Goal: Check status: Check status

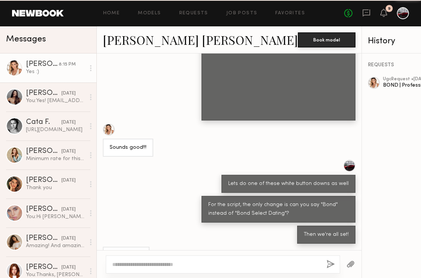
scroll to position [3521, 0]
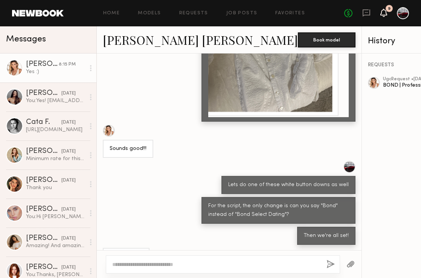
click at [383, 12] on icon at bounding box center [384, 12] width 6 height 5
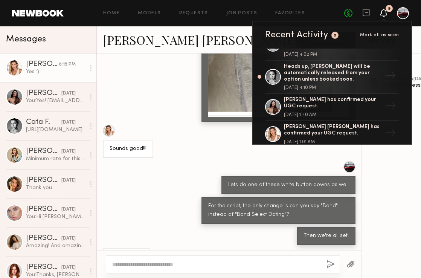
scroll to position [51, 0]
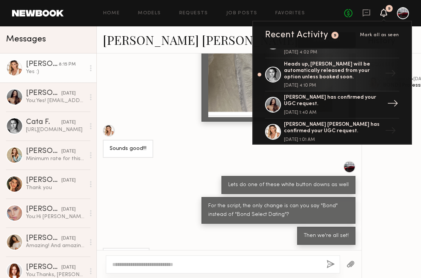
click at [324, 95] on div "Elke K. has confirmed your UGC request." at bounding box center [333, 101] width 98 height 13
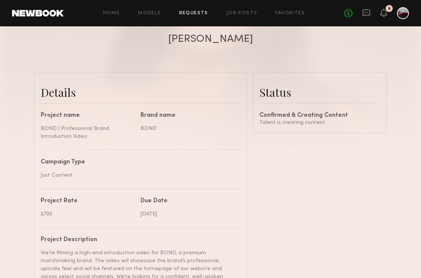
scroll to position [142, 0]
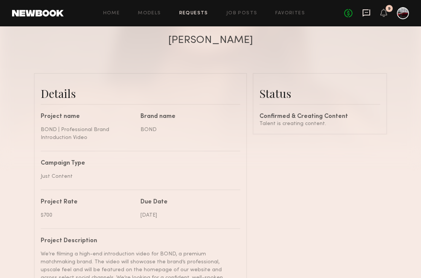
click at [366, 13] on icon at bounding box center [366, 13] width 8 height 8
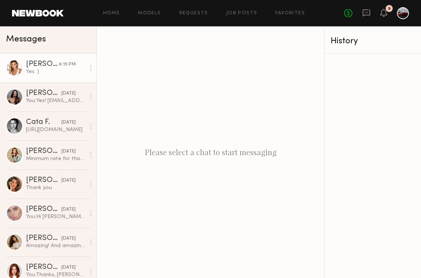
click at [48, 73] on div "Yes :)" at bounding box center [55, 71] width 59 height 7
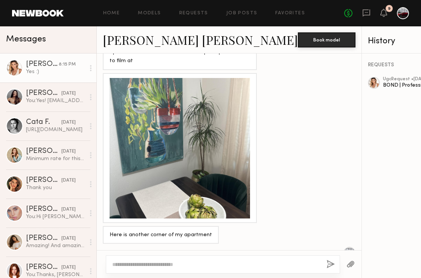
scroll to position [3210, 0]
click at [378, 16] on div "No fees up to $5,000 9" at bounding box center [376, 13] width 65 height 12
click at [381, 16] on icon at bounding box center [383, 13] width 7 height 8
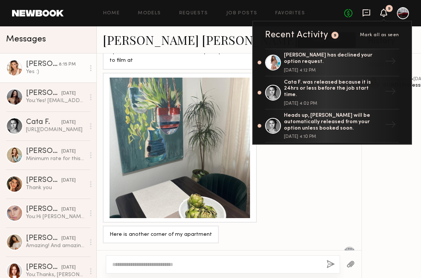
click at [363, 15] on icon at bounding box center [367, 12] width 8 height 7
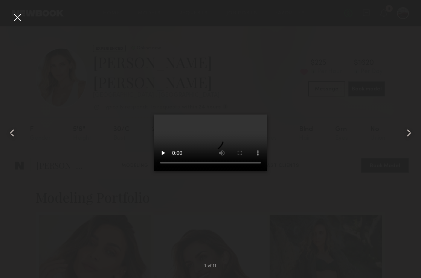
scroll to position [1148, 0]
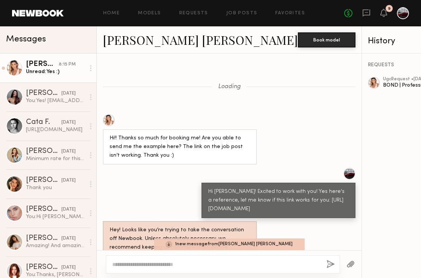
scroll to position [3625, 0]
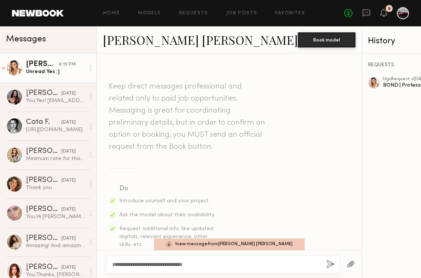
scroll to position [3920, 0]
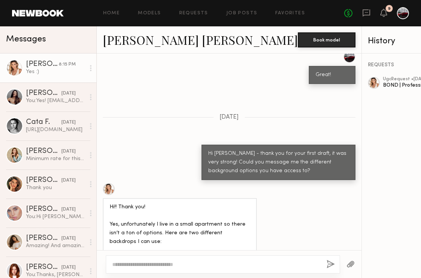
scroll to position [3542, 0]
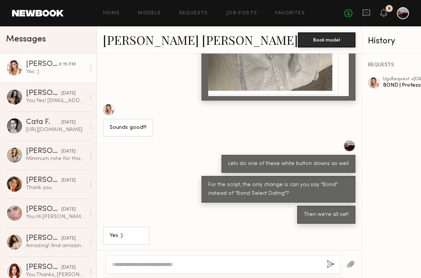
click at [387, 13] on div "No fees up to $5,000 9" at bounding box center [376, 13] width 65 height 12
click at [383, 13] on icon at bounding box center [384, 12] width 6 height 5
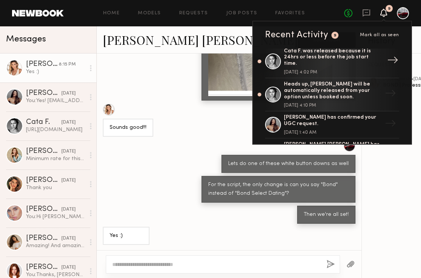
scroll to position [61, 0]
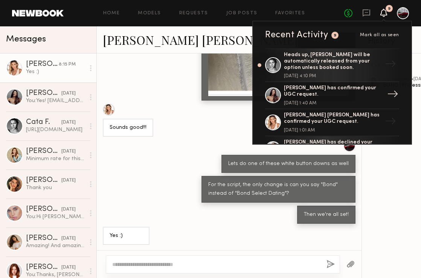
click at [311, 90] on div "Elke K. has confirmed your UGC request. August 07, 2025 @ 1:40 AM" at bounding box center [333, 95] width 98 height 20
